Goal: Task Accomplishment & Management: Use online tool/utility

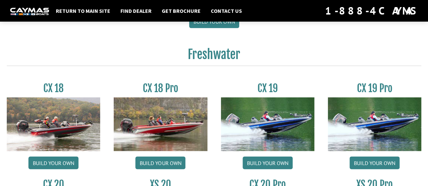
scroll to position [514, 0]
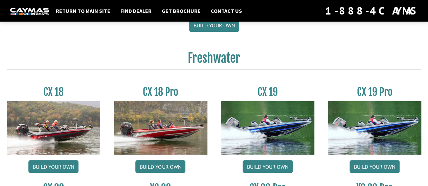
click at [267, 135] on img at bounding box center [267, 128] width 93 height 54
click at [271, 167] on link "Build your own" at bounding box center [268, 166] width 50 height 13
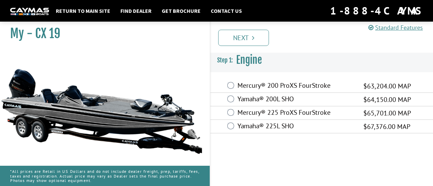
click at [429, 178] on div "Standard Features Standard Features CAYMAS CX 19 SPECIFICATIONS Length – 19’ 9”…" at bounding box center [328, 102] width 223 height 169
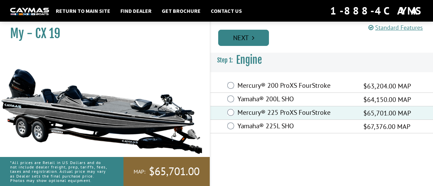
click at [246, 35] on link "Next" at bounding box center [243, 38] width 51 height 16
